Goal: Entertainment & Leisure: Consume media (video, audio)

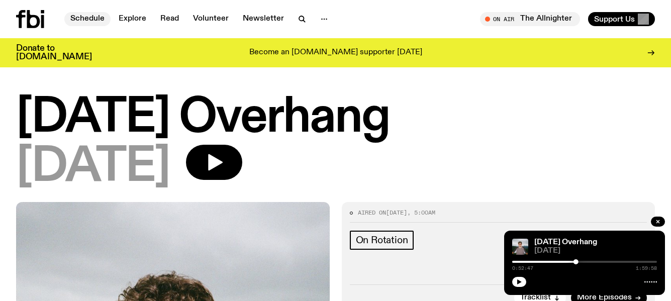
click at [90, 18] on link "Schedule" at bounding box center [87, 19] width 46 height 14
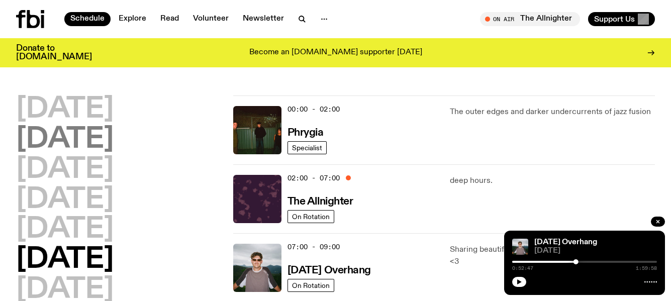
click at [110, 141] on h2 "[DATE]" at bounding box center [65, 140] width 98 height 28
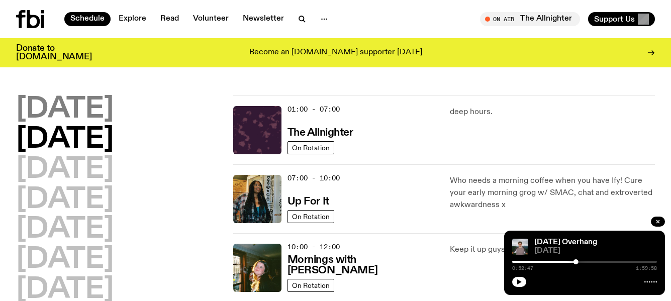
click at [80, 100] on h2 "[DATE]" at bounding box center [65, 110] width 98 height 28
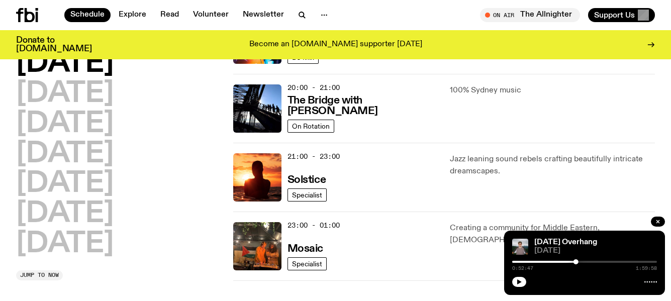
scroll to position [531, 0]
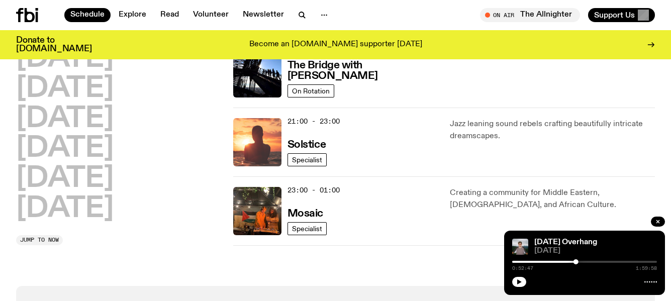
click at [264, 134] on img at bounding box center [257, 142] width 48 height 48
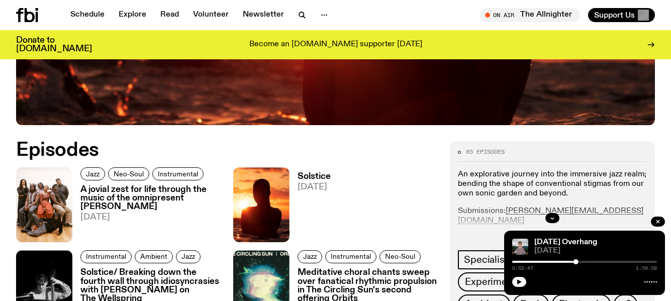
scroll to position [402, 0]
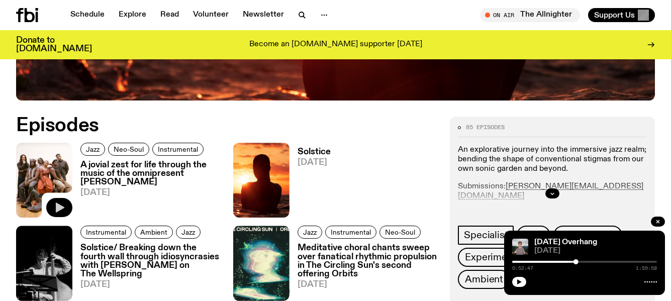
click at [56, 200] on button "button" at bounding box center [59, 207] width 26 height 19
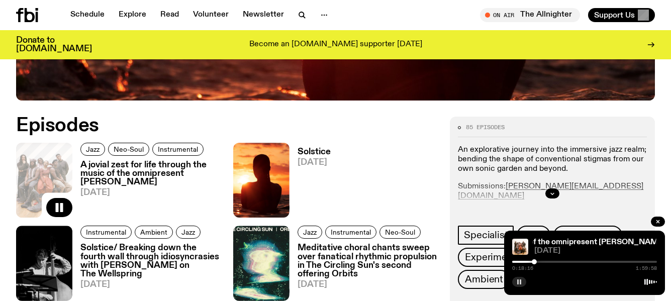
click at [516, 281] on button "button" at bounding box center [520, 282] width 14 height 10
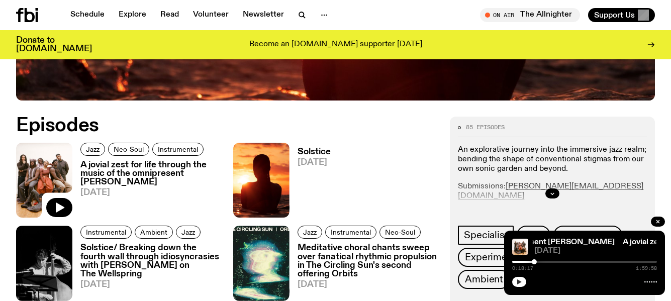
click at [516, 286] on button "button" at bounding box center [520, 282] width 14 height 10
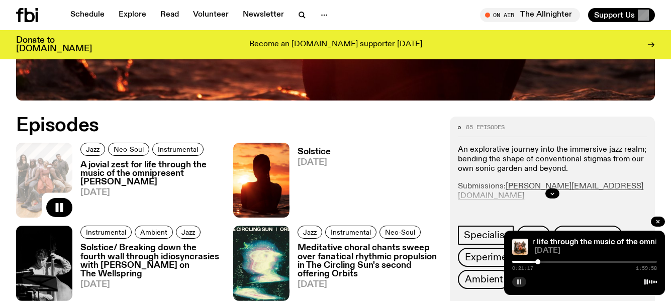
click at [517, 282] on button "button" at bounding box center [520, 282] width 14 height 10
